Goal: Transaction & Acquisition: Purchase product/service

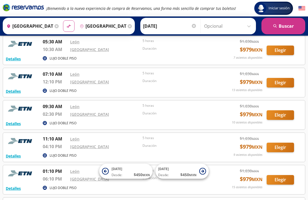
click at [276, 115] on button "Elegir" at bounding box center [280, 115] width 27 height 10
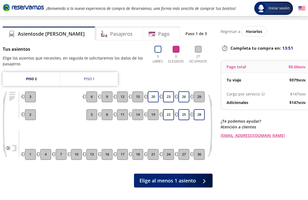
scroll to position [10, 0]
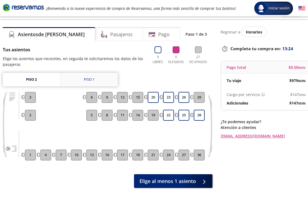
click at [86, 79] on div "Piso 1" at bounding box center [89, 79] width 11 height 5
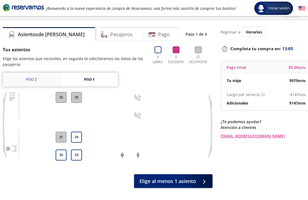
click at [34, 76] on link "Piso 2" at bounding box center [31, 80] width 57 height 14
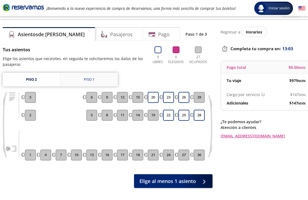
click at [83, 79] on link "Piso 1" at bounding box center [89, 80] width 58 height 14
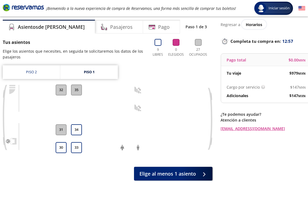
scroll to position [21, 0]
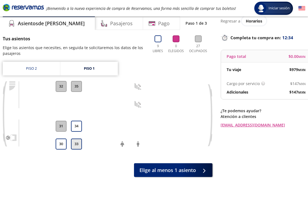
click at [78, 146] on button "33" at bounding box center [76, 144] width 11 height 11
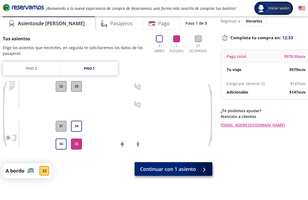
click at [165, 170] on span "Continuar con 1 asiento" at bounding box center [168, 168] width 56 height 7
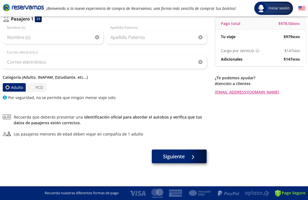
click at [175, 160] on span "Siguiente" at bounding box center [174, 156] width 22 height 7
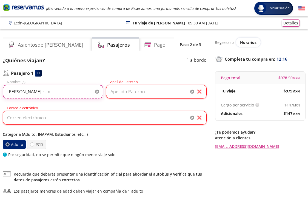
drag, startPoint x: 63, startPoint y: 92, endPoint x: 37, endPoint y: 91, distance: 26.4
click at [37, 91] on input "[PERSON_NAME] rico" at bounding box center [53, 92] width 101 height 14
type input "[PERSON_NAME] [PERSON_NAME]"
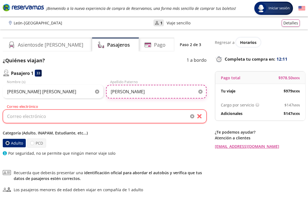
type input "[PERSON_NAME]"
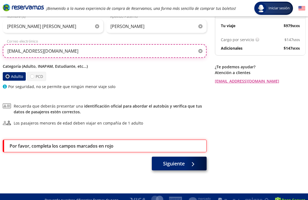
scroll to position [70, 0]
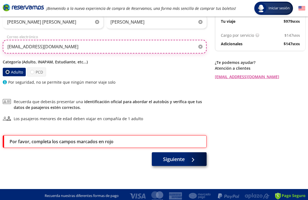
type input "[EMAIL_ADDRESS][DOMAIN_NAME]"
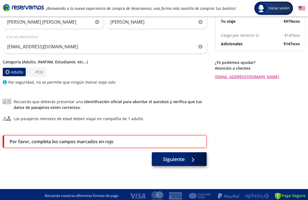
click at [170, 159] on span "Siguiente" at bounding box center [174, 159] width 22 height 7
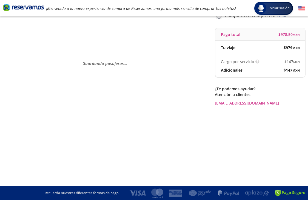
scroll to position [0, 0]
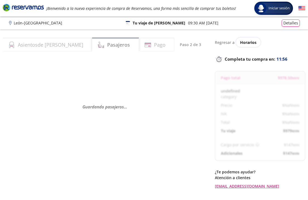
select select "MX"
